Goal: Navigation & Orientation: Understand site structure

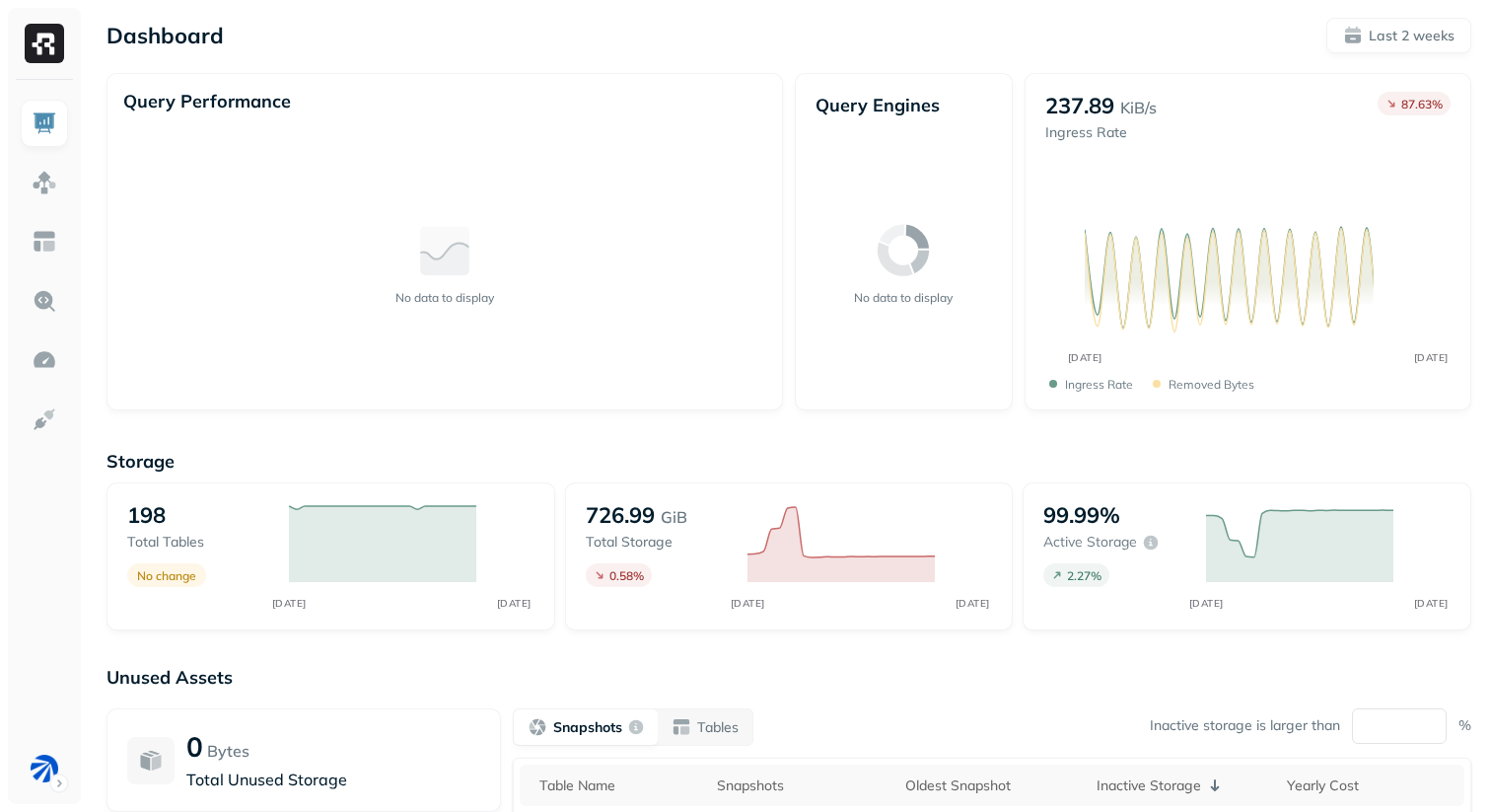
click at [654, 37] on div "Dashboard Last 2 weeks" at bounding box center [789, 36] width 1366 height 36
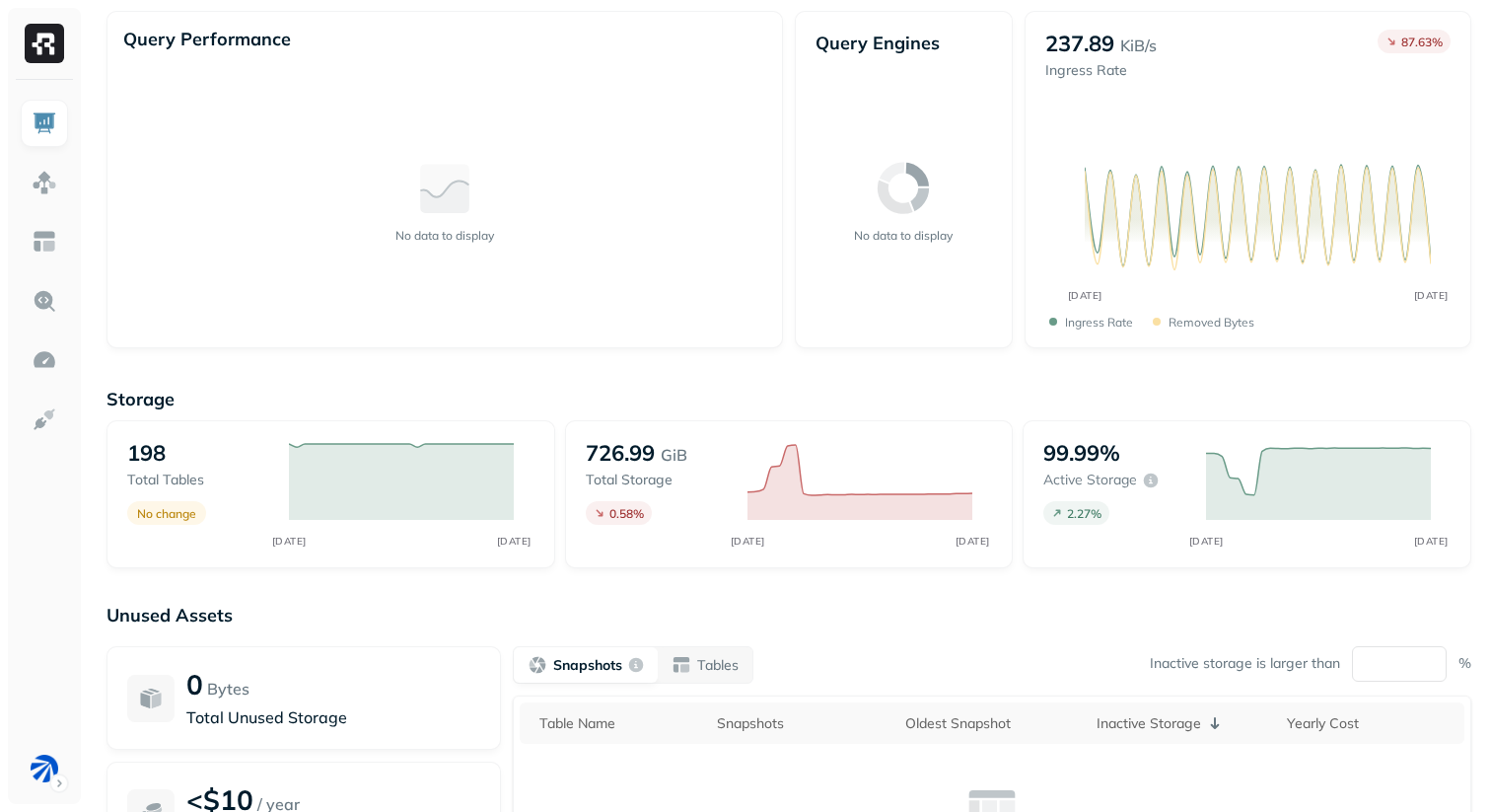
scroll to position [61, 0]
click at [1222, 374] on div "Storage 198 Total tables No change SEP [DATE] 726.99 GiB Total storage 0.58 % S…" at bounding box center [789, 693] width 1366 height 650
click at [1101, 362] on div "Dashboard Last 2 weeks Query Performance No data to display Query Engines No da…" at bounding box center [789, 487] width 1405 height 1097
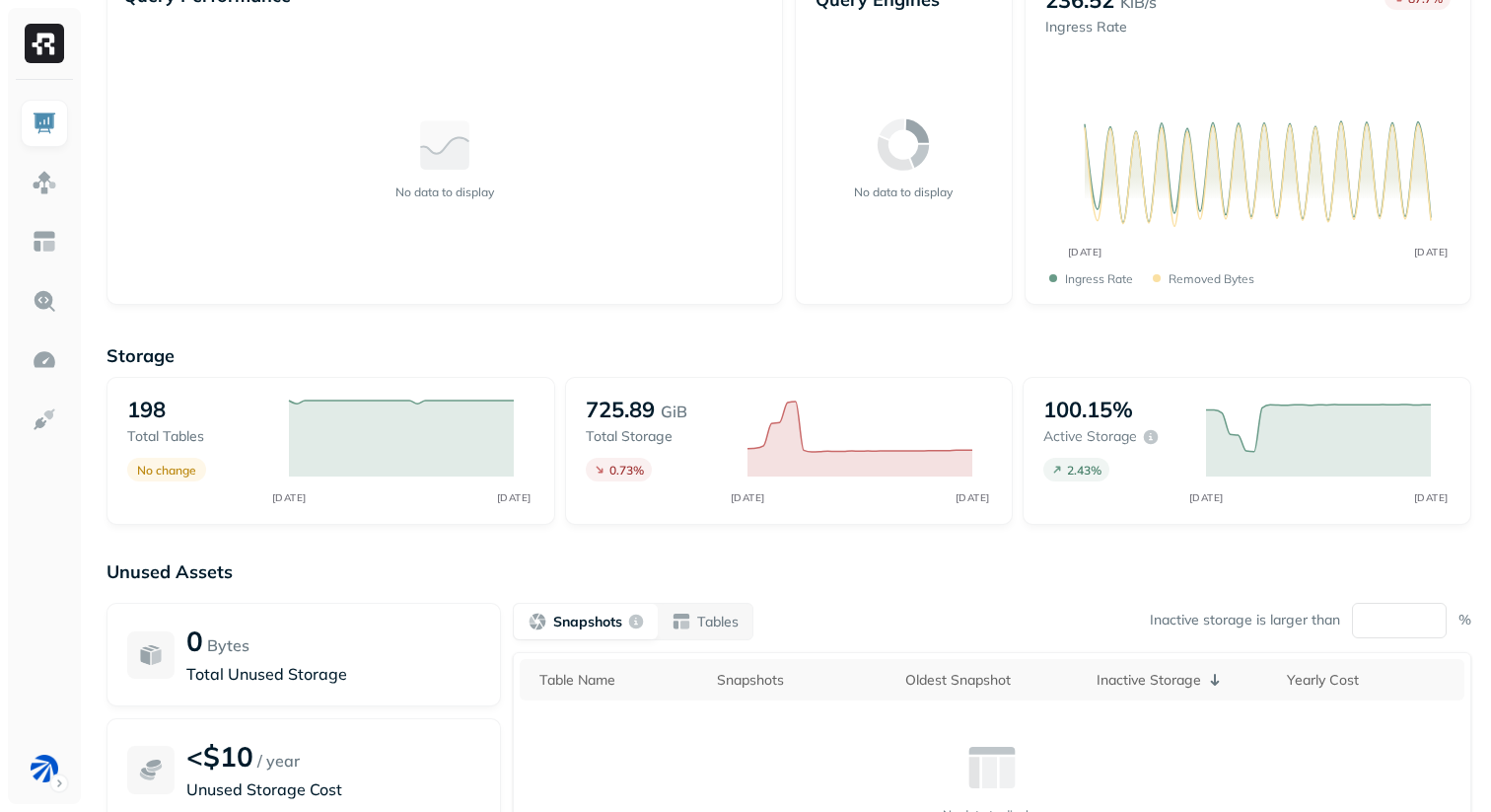
scroll to position [125, 0]
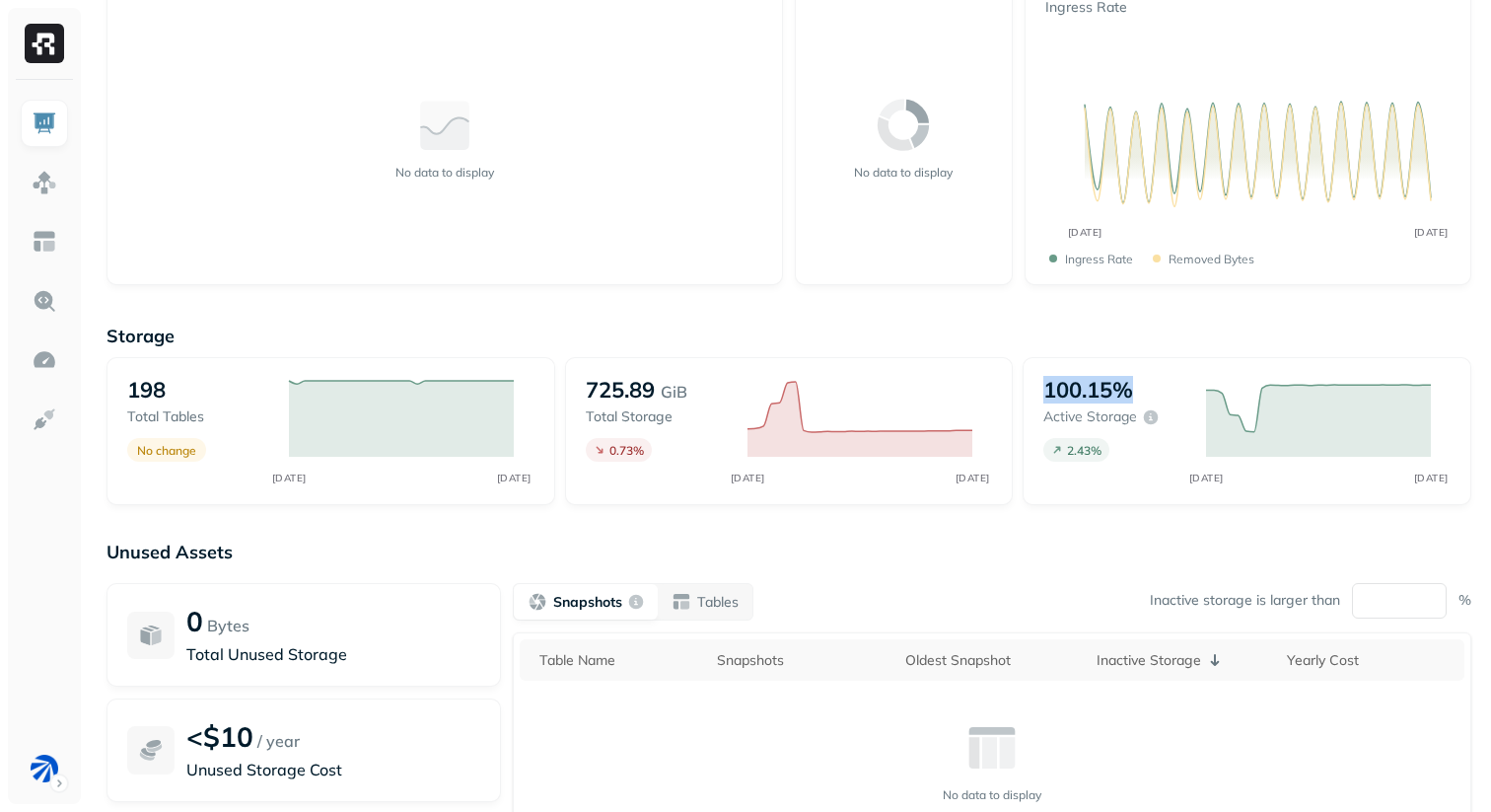
drag, startPoint x: 1128, startPoint y: 386, endPoint x: 1034, endPoint y: 388, distance: 94.0
click at [1034, 388] on div "100.15% Active storage 2.43 % SEP [DATE]" at bounding box center [1247, 431] width 449 height 148
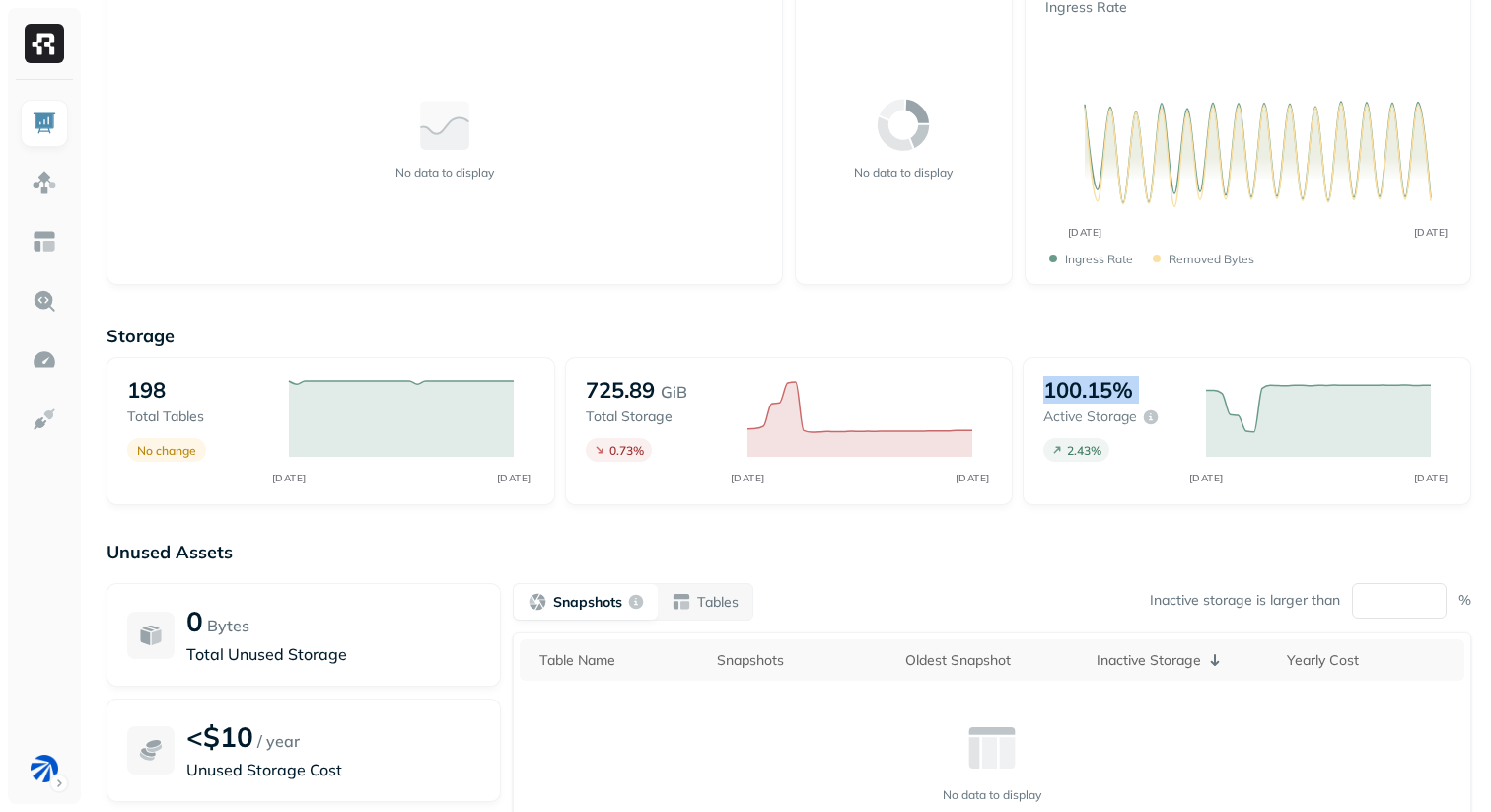
click at [1088, 388] on p "100.15%" at bounding box center [1088, 389] width 90 height 28
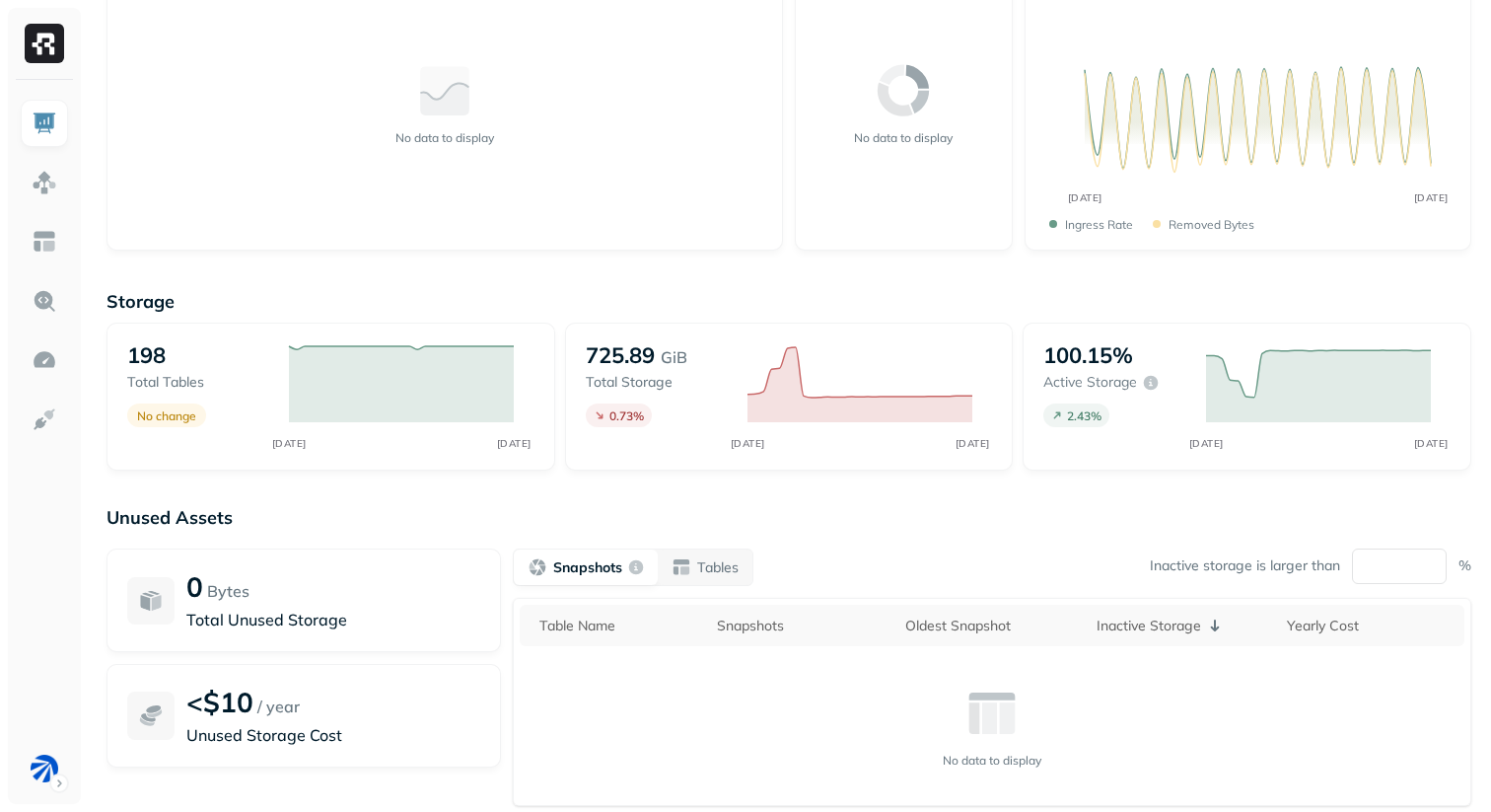
scroll to position [161, 0]
click at [1228, 489] on div "Storage 198 Total tables No change SEP [DATE] 725.89 GiB Total storage 0.73 % S…" at bounding box center [789, 595] width 1366 height 650
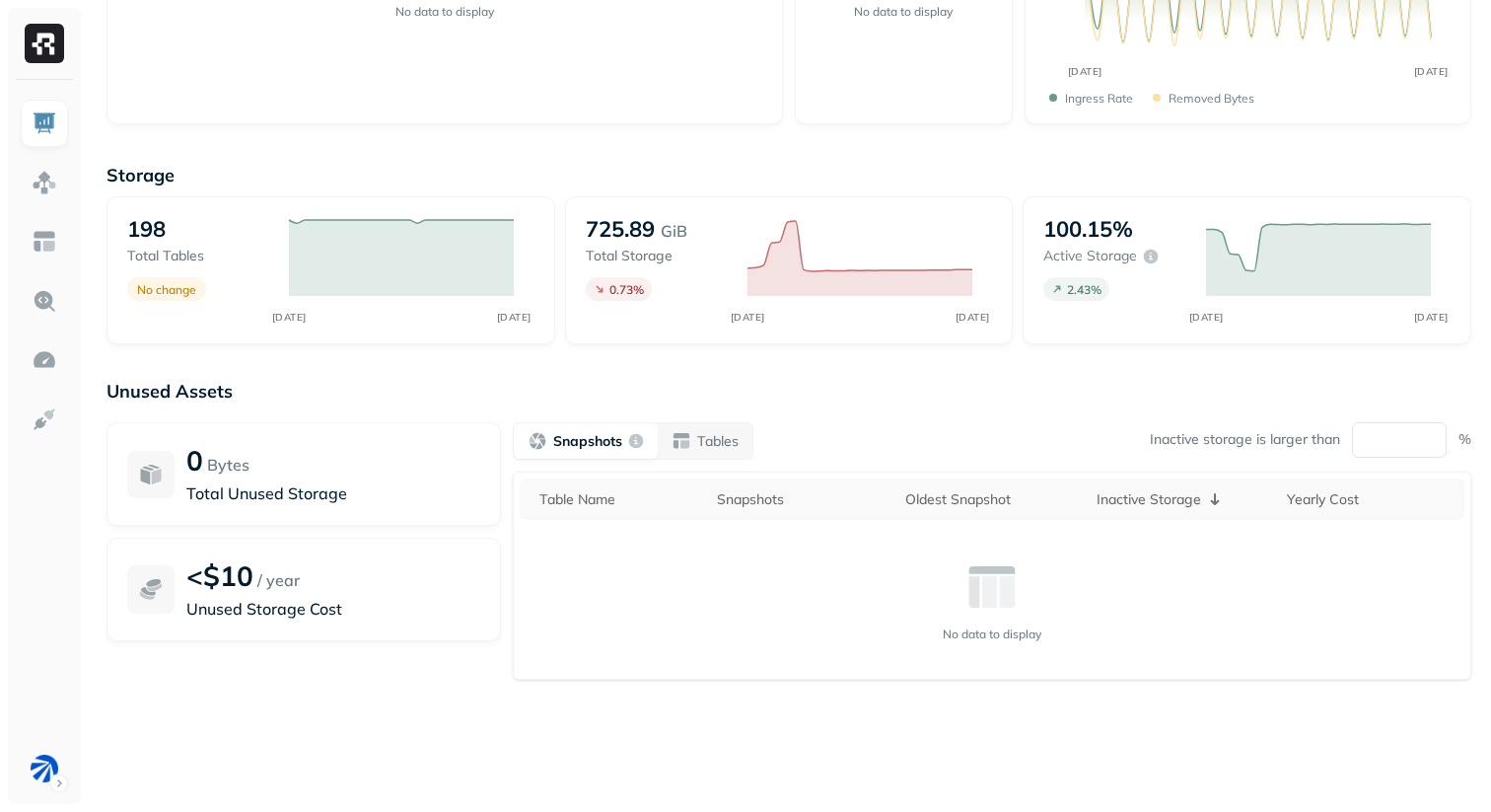
scroll to position [0, 0]
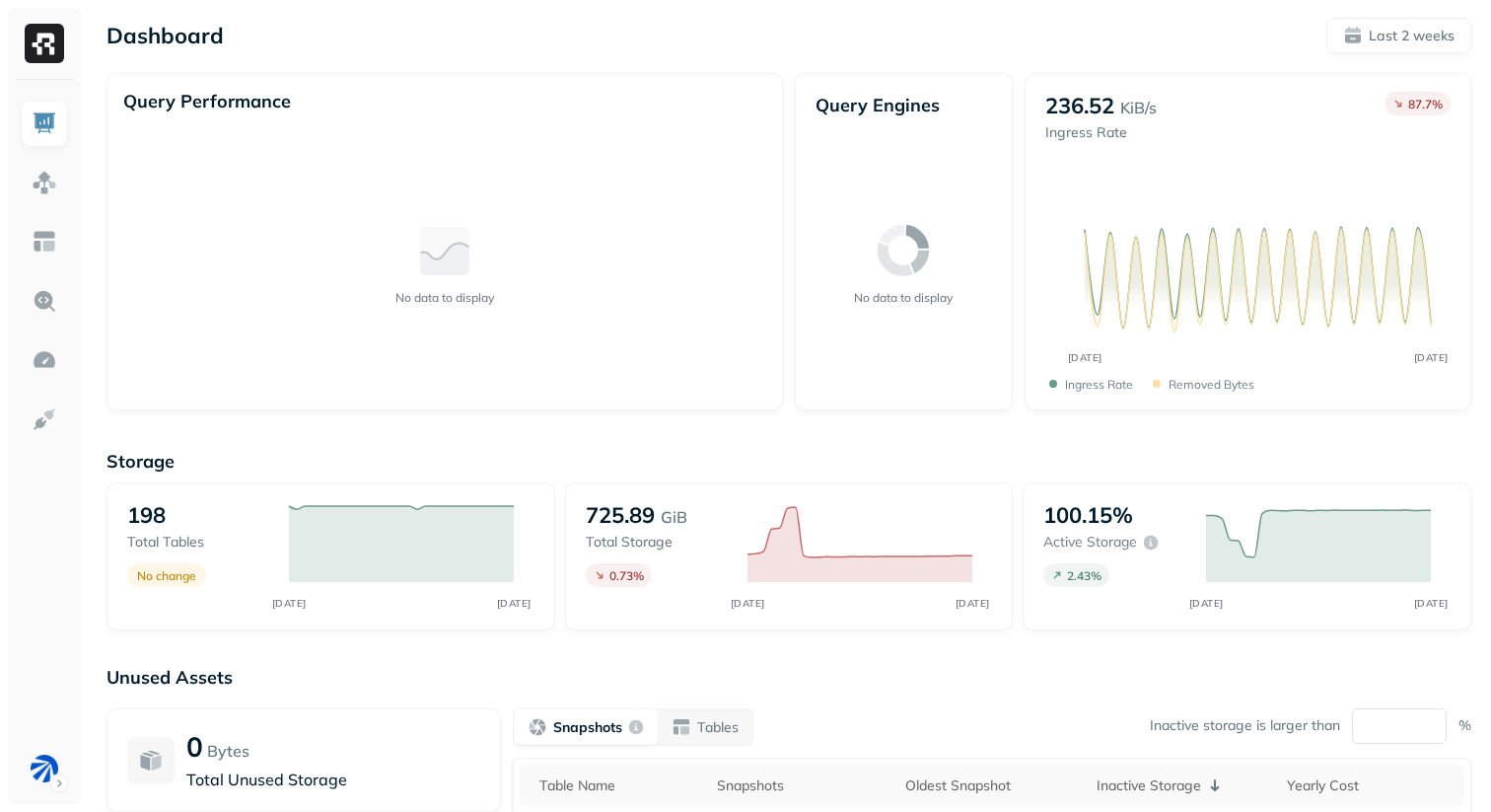
click at [1098, 446] on div "Storage 198 Total tables No change SEP [DATE] 725.89 GiB Total storage 0.73 % S…" at bounding box center [789, 755] width 1366 height 650
click at [961, 51] on div "Dashboard Last 2 weeks" at bounding box center [789, 36] width 1366 height 36
click at [946, 42] on div "Dashboard Last 2 weeks" at bounding box center [789, 36] width 1366 height 36
click at [31, 759] on html "Dashboard Last 2 weeks Query Performance No data to display Query Engines No da…" at bounding box center [745, 548] width 1491 height 1097
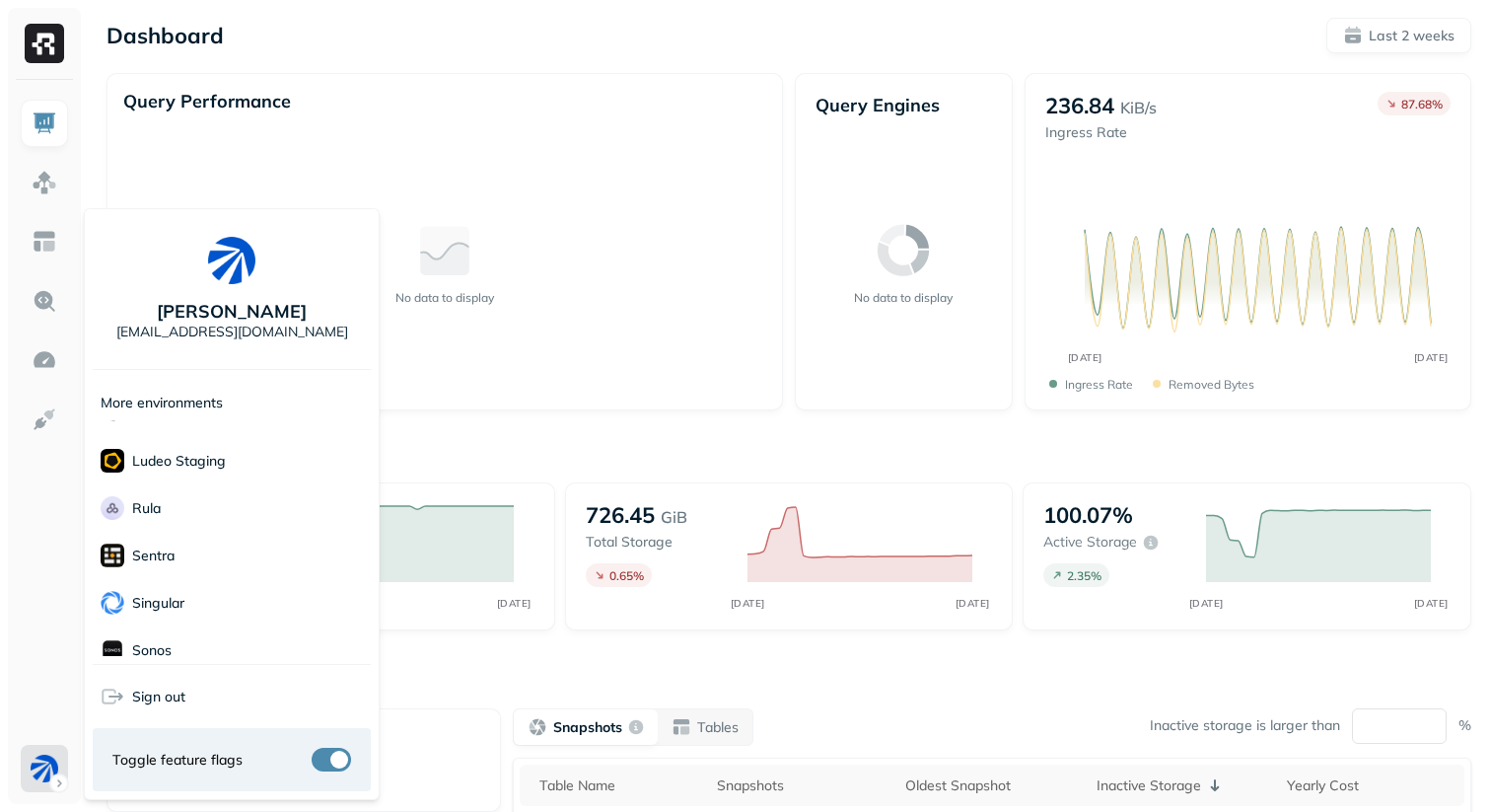
scroll to position [322, 0]
click at [214, 595] on div "Sonos" at bounding box center [232, 595] width 279 height 47
